Goal: Participate in discussion: Engage in conversation with other users on a specific topic

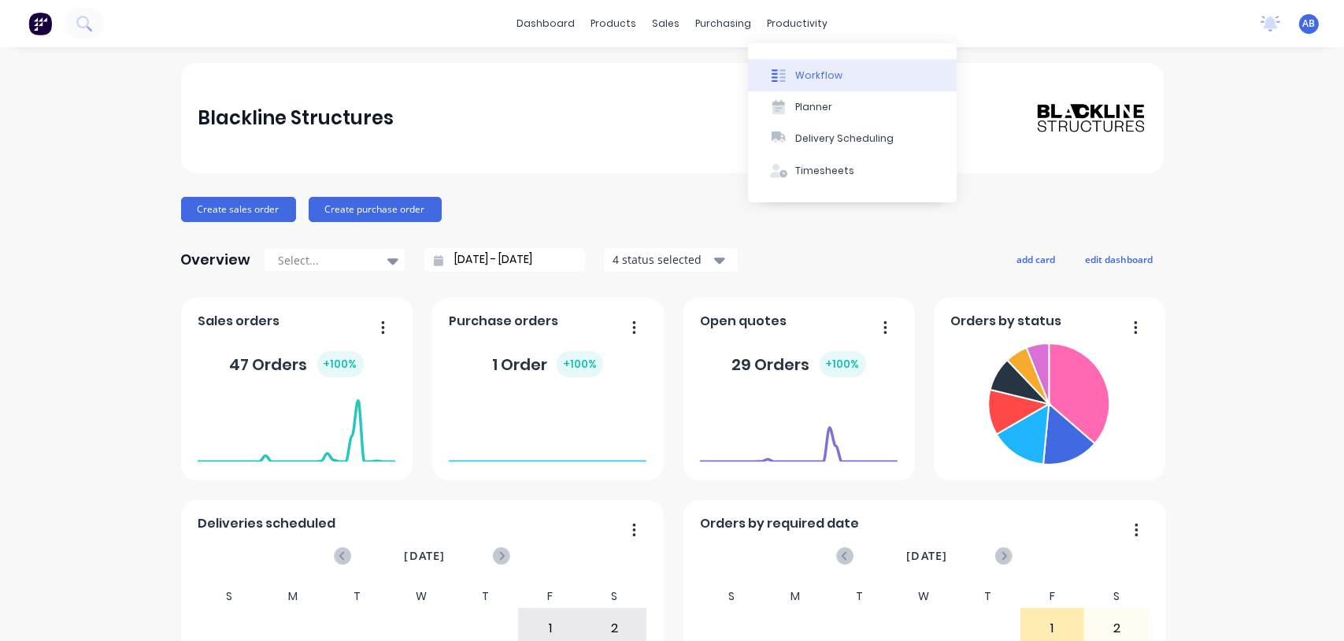
click at [805, 77] on div "Workflow" at bounding box center [818, 75] width 47 height 14
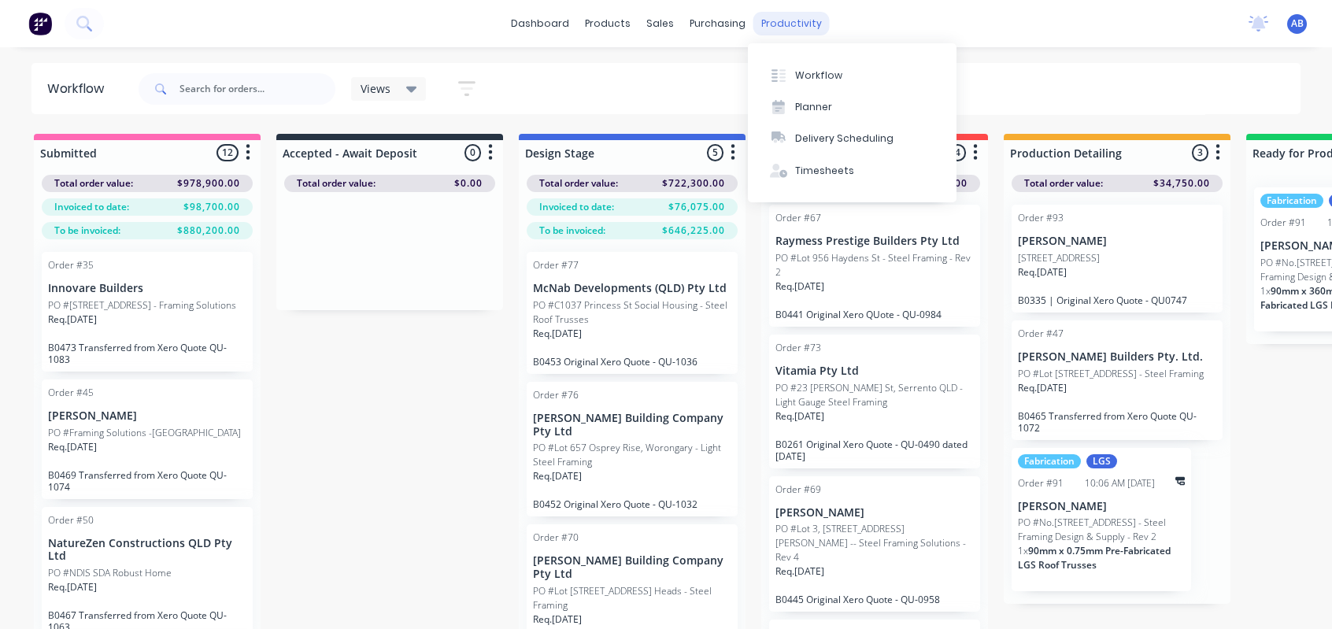
click at [759, 17] on div "productivity" at bounding box center [791, 24] width 76 height 24
click at [777, 73] on icon at bounding box center [774, 75] width 6 height 13
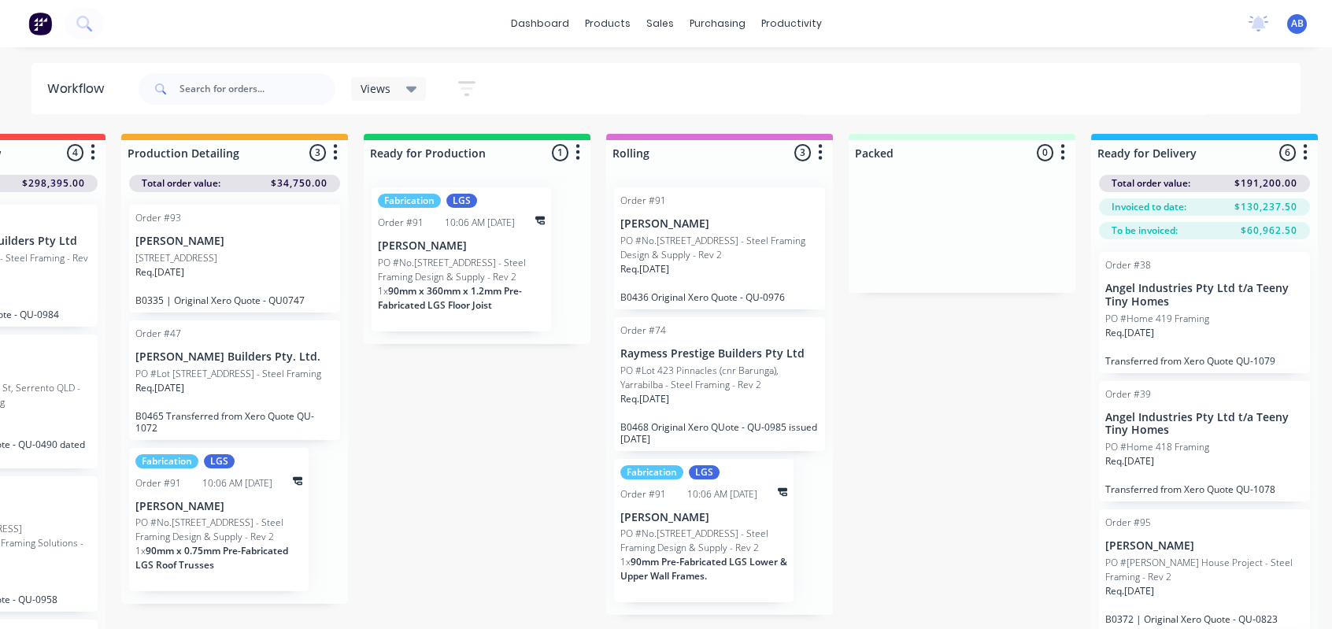
scroll to position [0, 887]
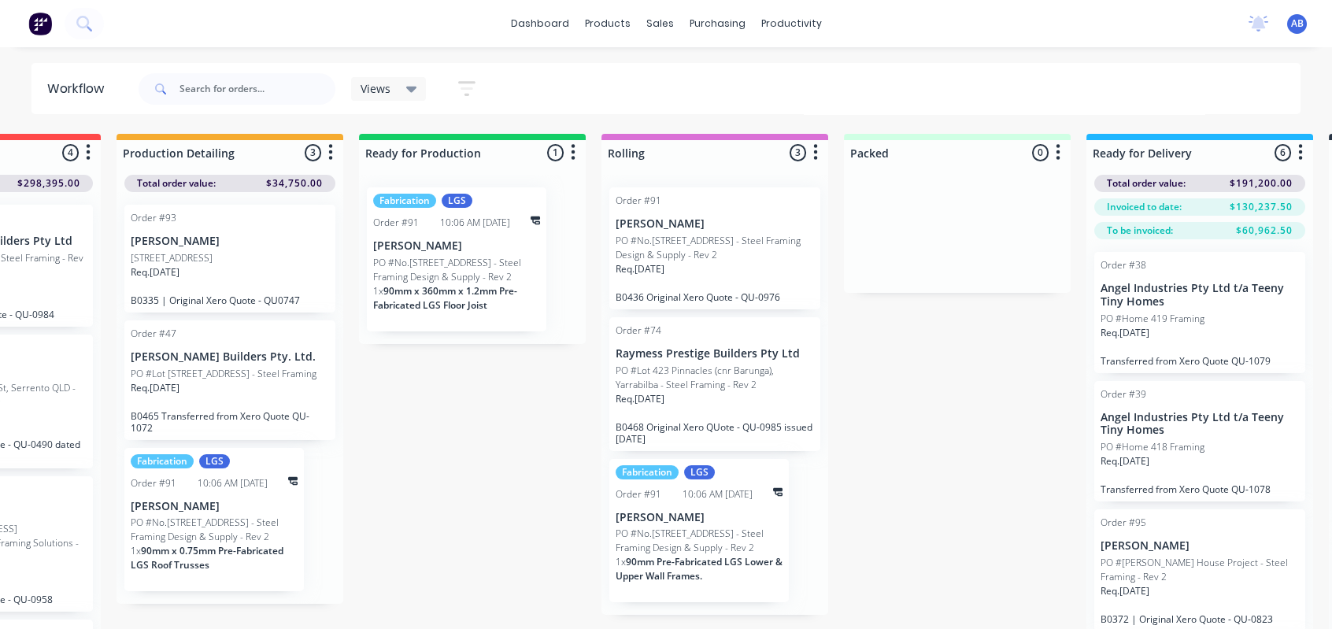
click at [637, 381] on p "PO #Lot 423 Pinnacles (cnr Barunga), Yarrabilba - Steel Framing - Rev 2" at bounding box center [715, 378] width 198 height 28
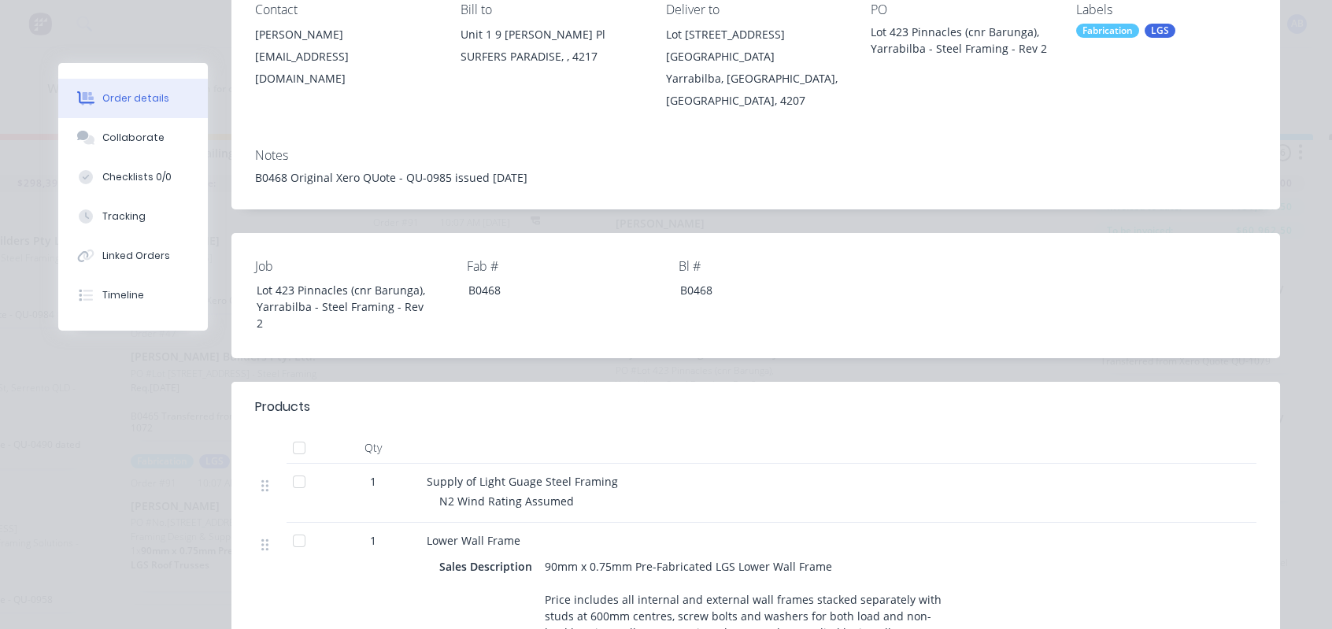
scroll to position [236, 0]
click at [146, 135] on div "Collaborate" at bounding box center [133, 138] width 62 height 14
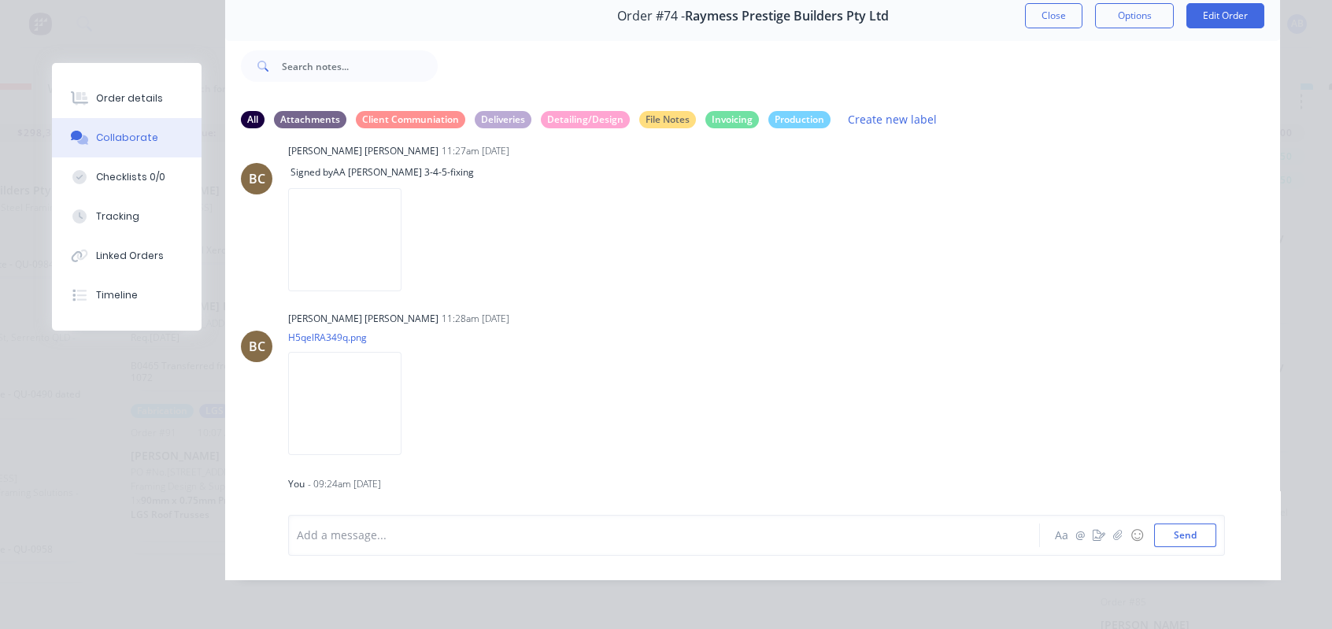
scroll to position [1348, 0]
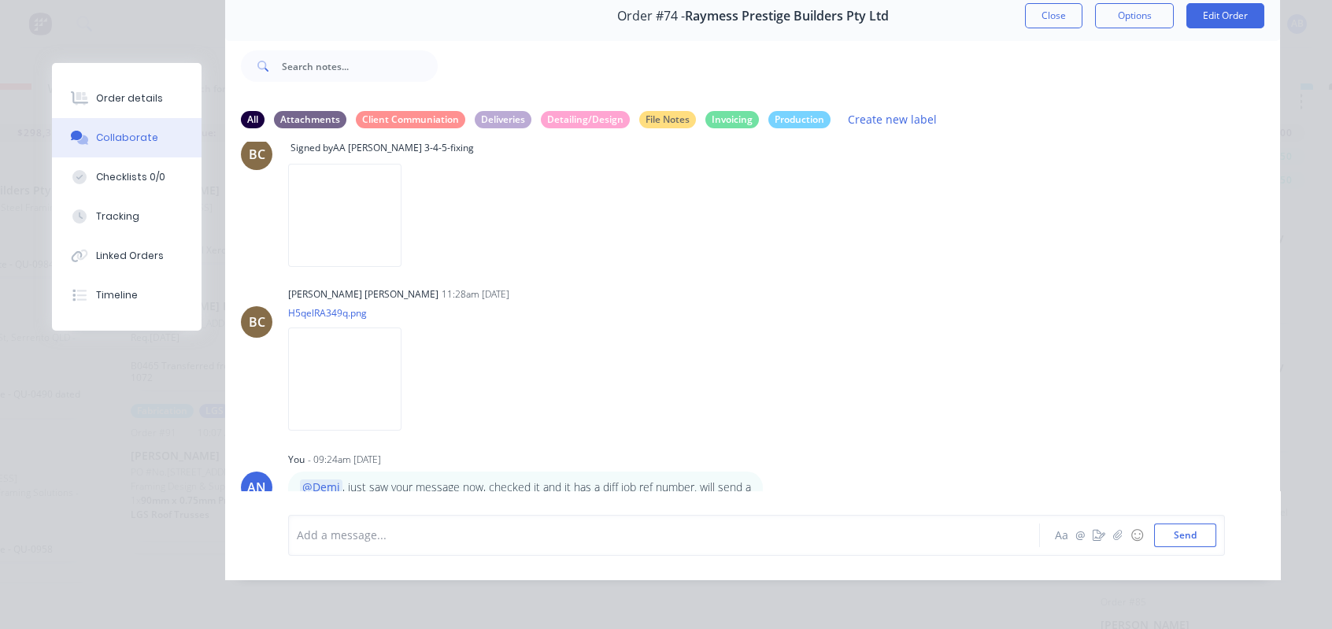
click at [432, 526] on div "Add a message..." at bounding box center [642, 535] width 690 height 24
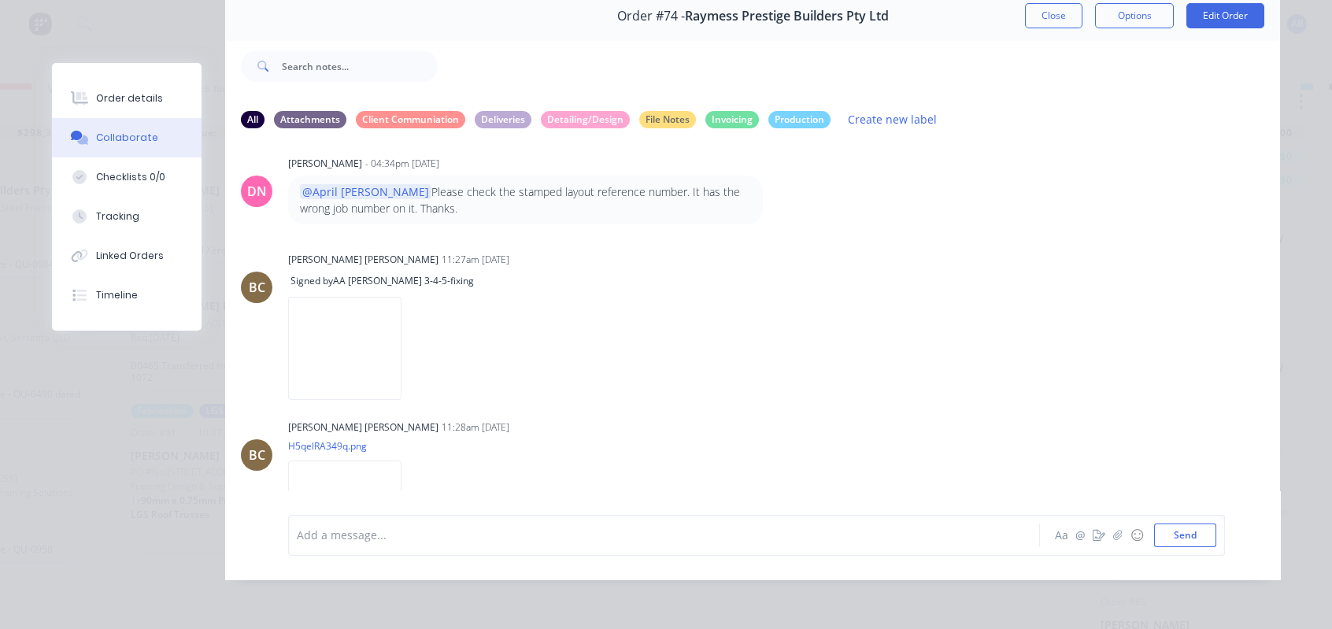
scroll to position [1207, 0]
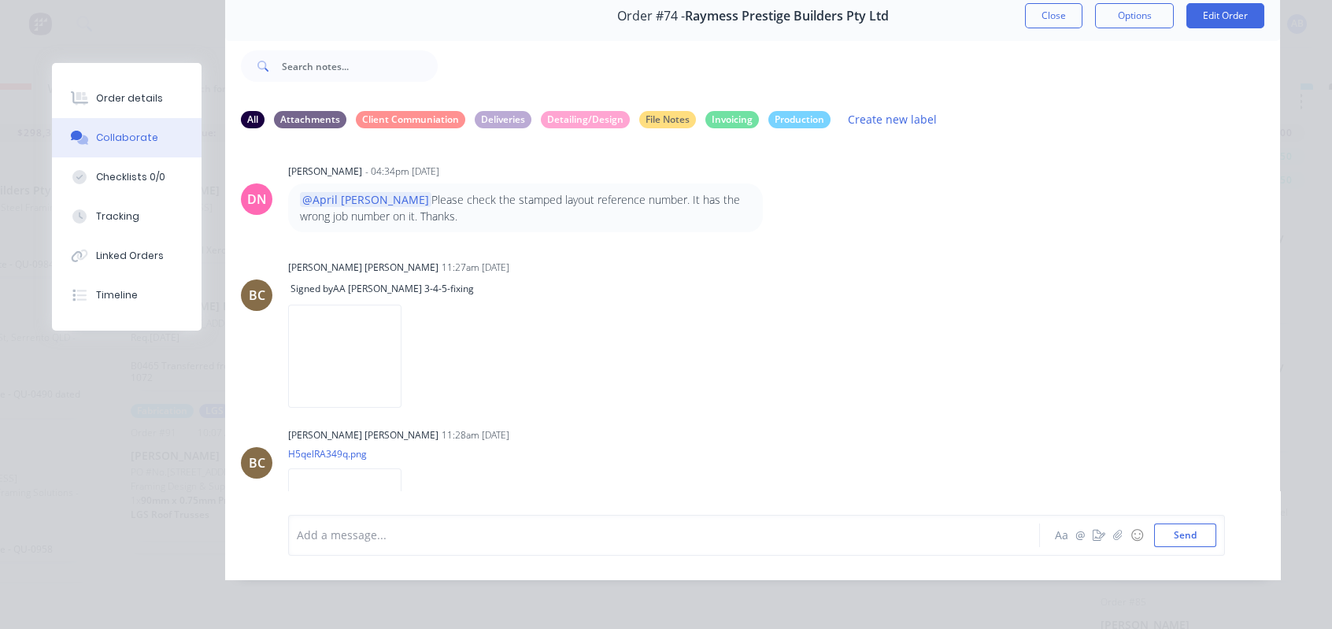
click at [159, 135] on button "Collaborate" at bounding box center [127, 137] width 150 height 39
click at [1289, 167] on div "Order details Collaborate Checklists 0/0 Tracking Linked Orders Timeline Order …" at bounding box center [666, 285] width 1260 height 588
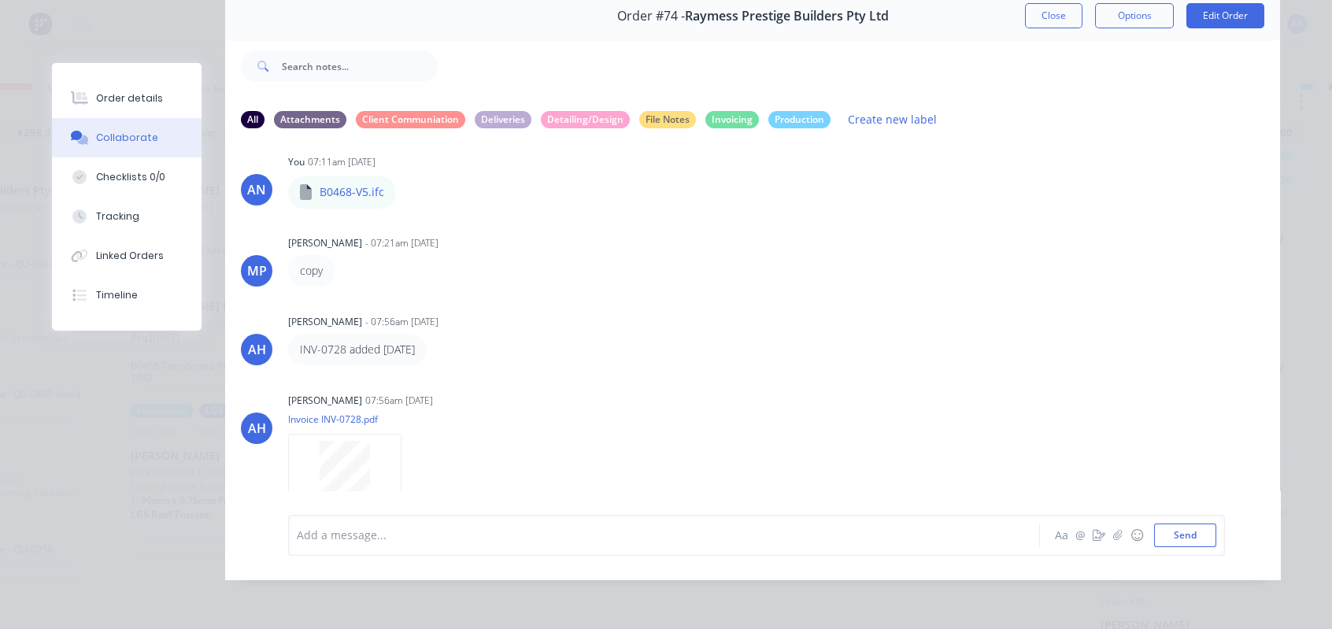
scroll to position [630, 0]
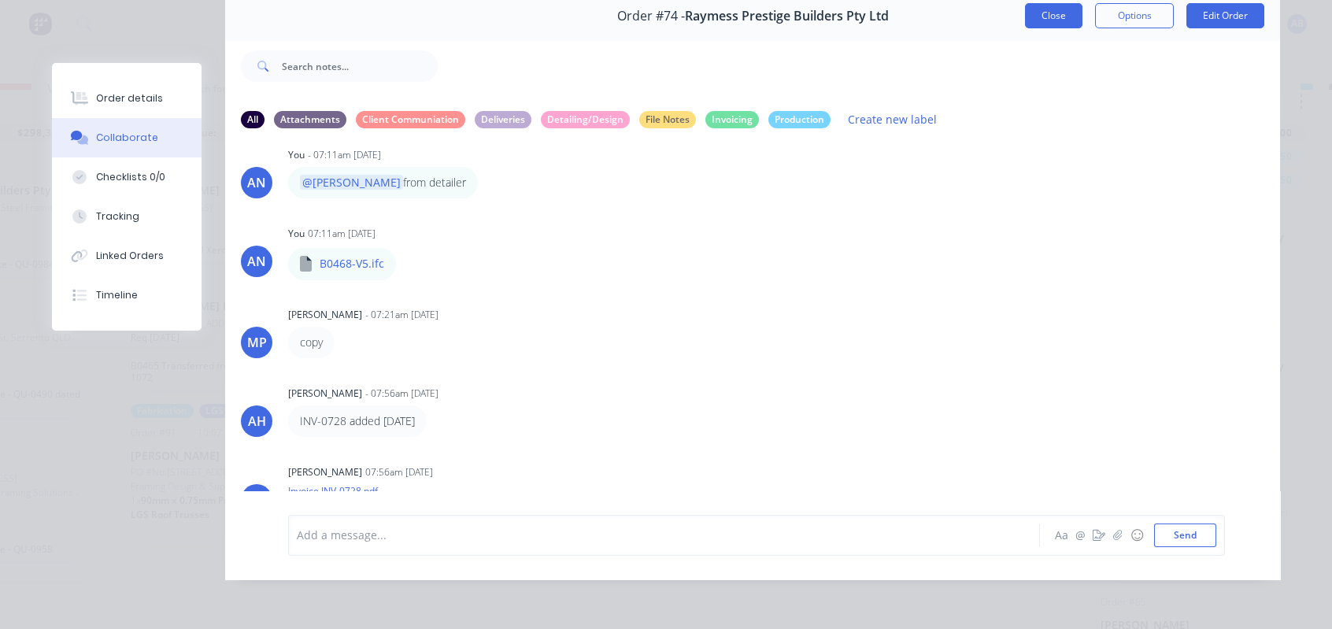
click at [1025, 3] on button "Close" at bounding box center [1053, 15] width 57 height 25
